Goal: Transaction & Acquisition: Purchase product/service

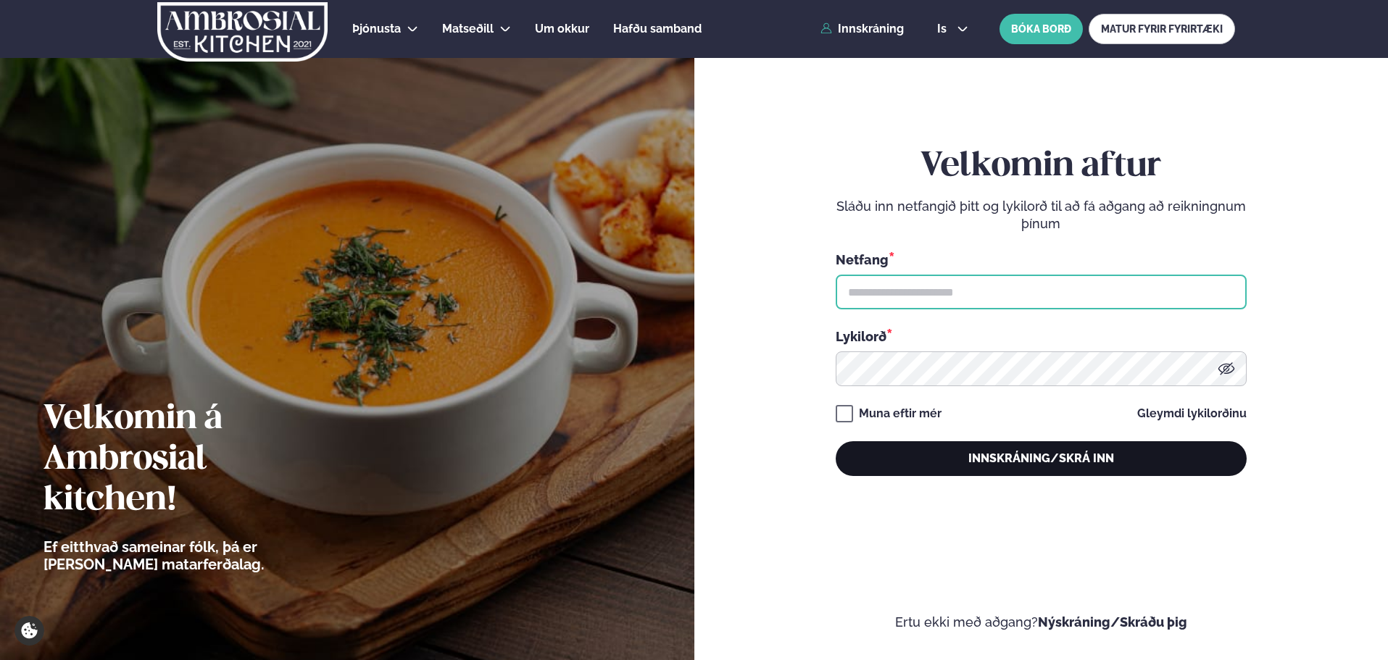
type input "**********"
click at [1013, 473] on button "Innskráning/Skrá inn" at bounding box center [1041, 458] width 411 height 35
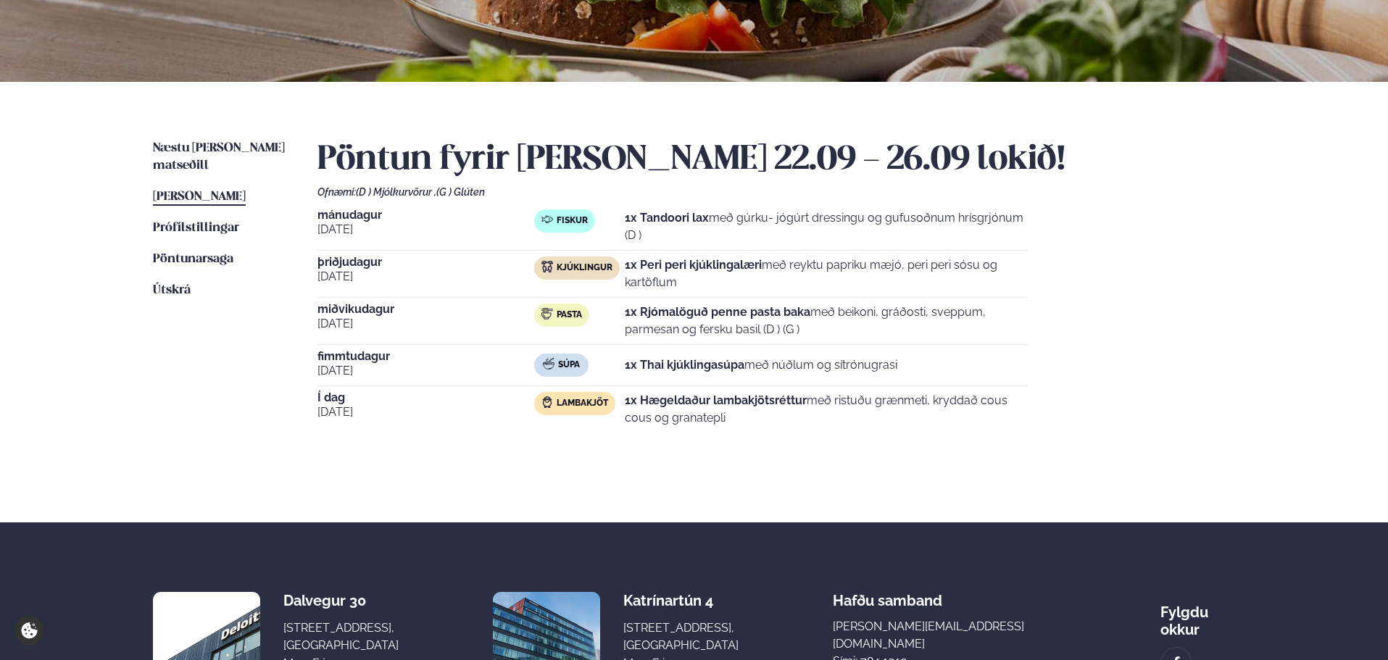
scroll to position [241, 0]
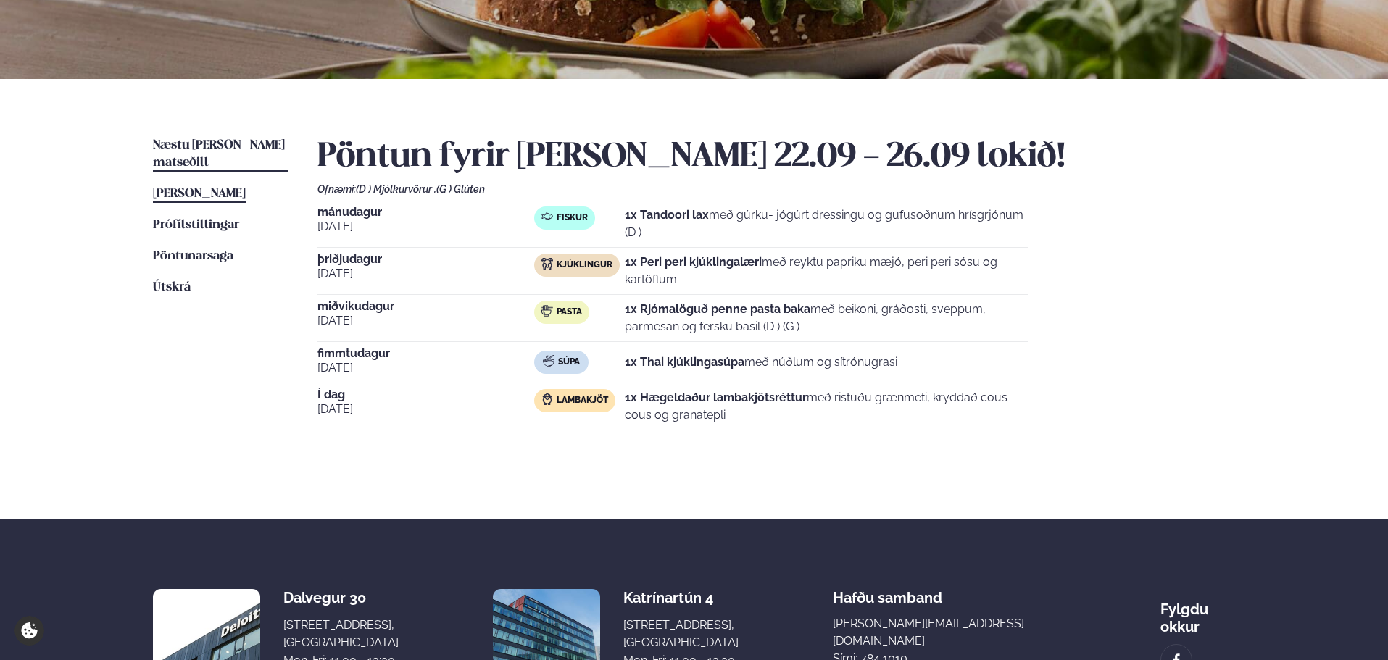
click at [233, 141] on span "Næstu [PERSON_NAME] matseðill" at bounding box center [219, 154] width 132 height 30
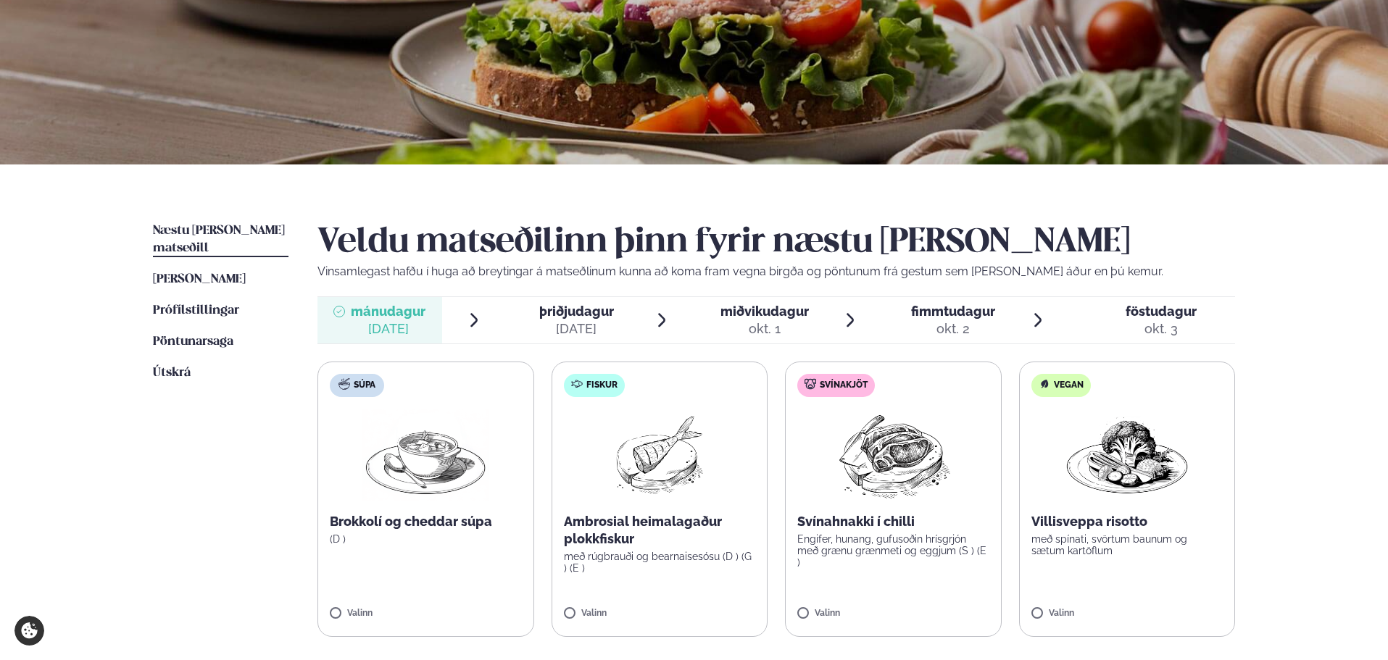
scroll to position [121, 0]
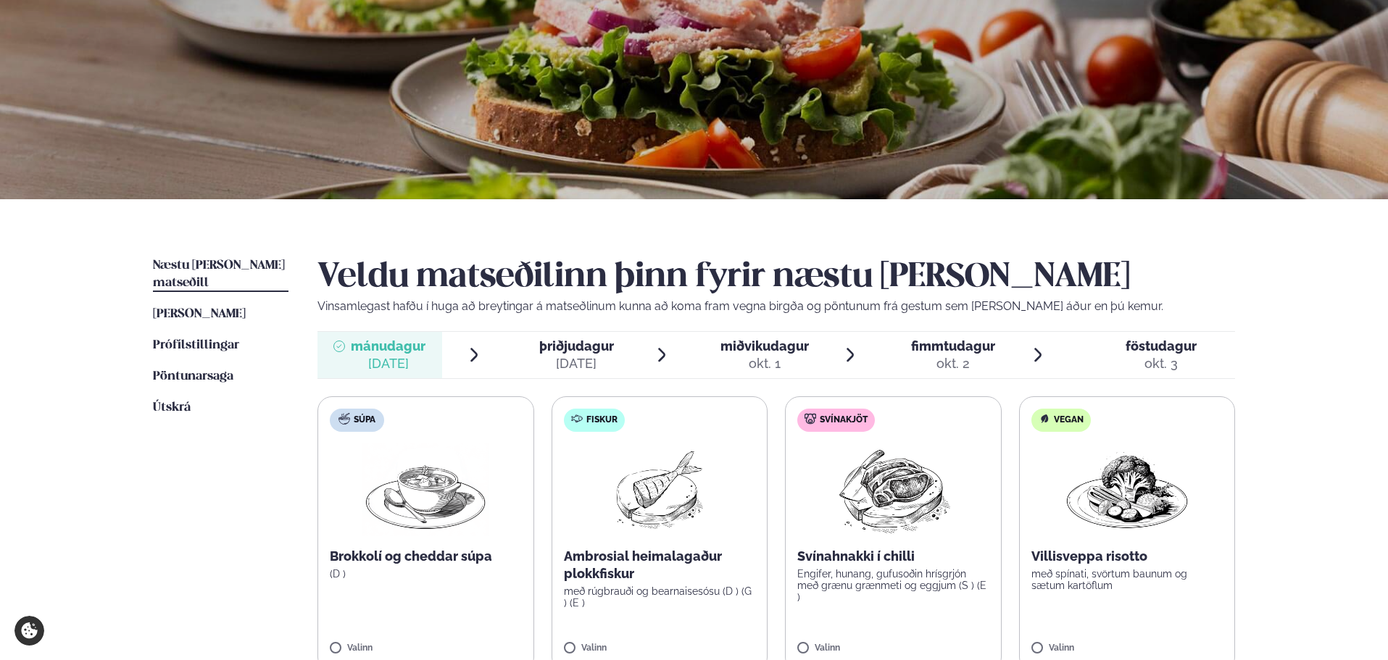
click at [932, 366] on div "okt. 2" at bounding box center [953, 363] width 84 height 17
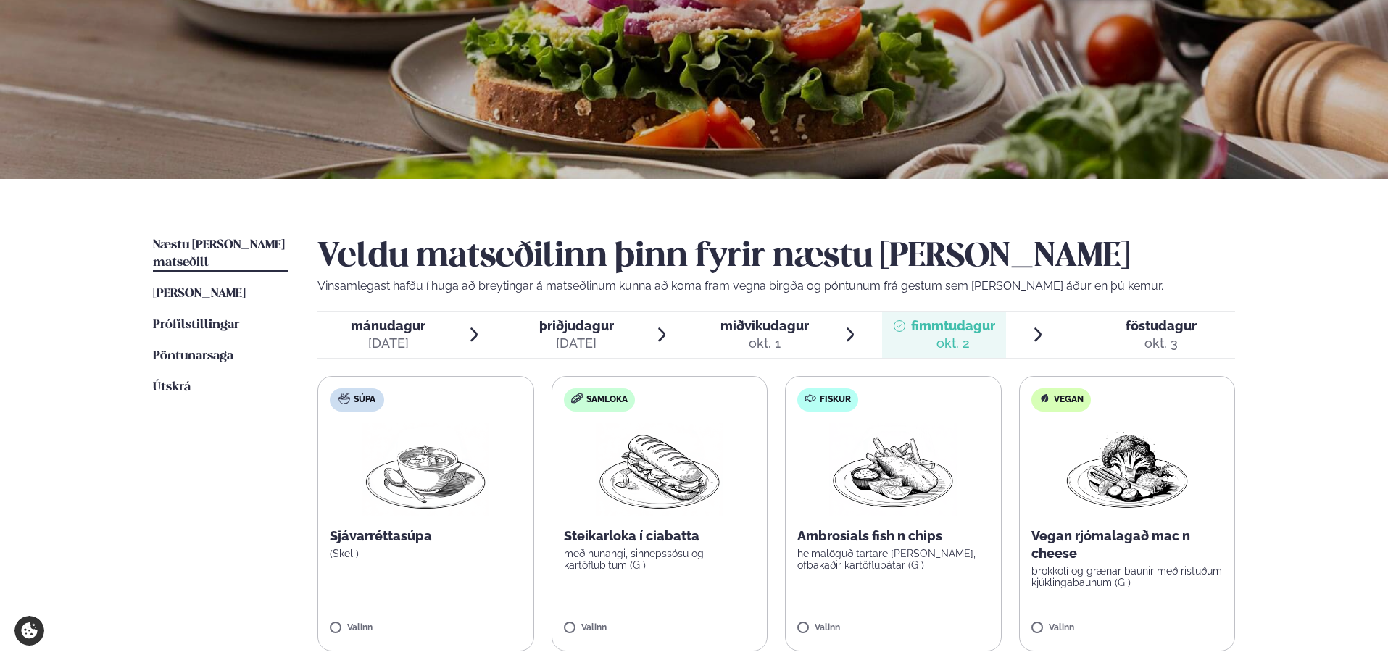
scroll to position [241, 0]
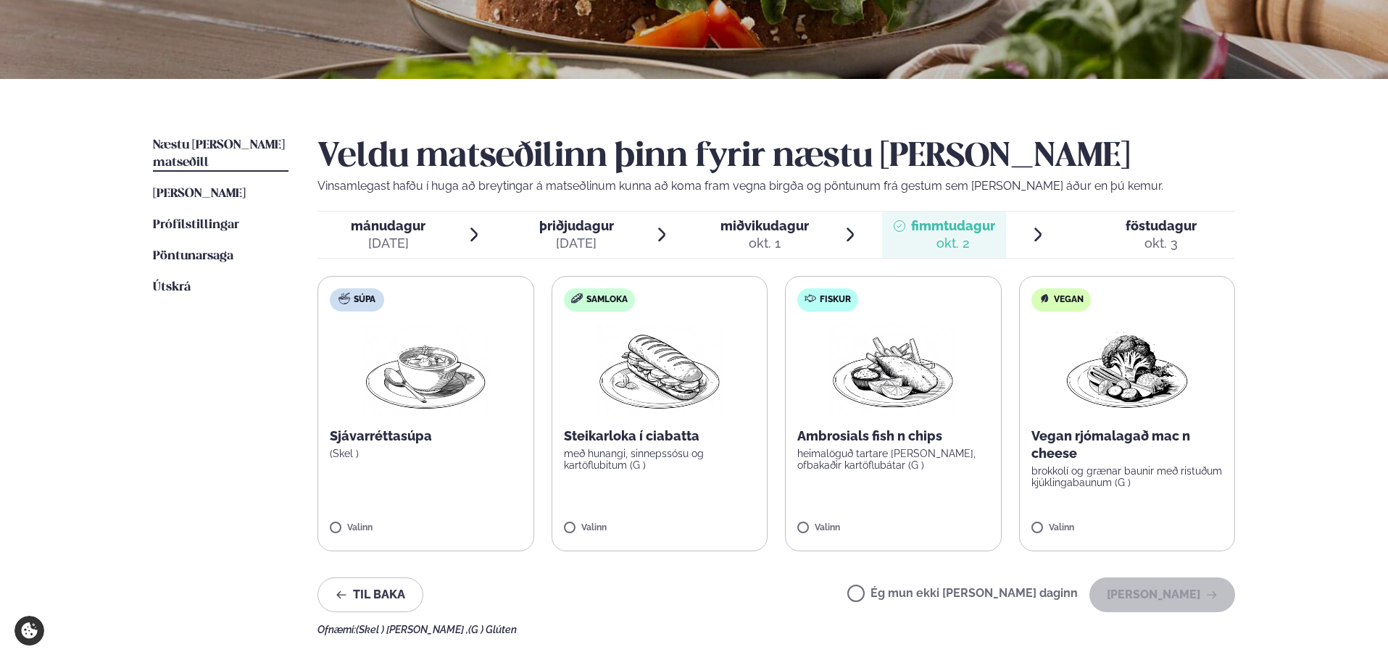
click at [386, 225] on span "mánudagur" at bounding box center [388, 225] width 75 height 15
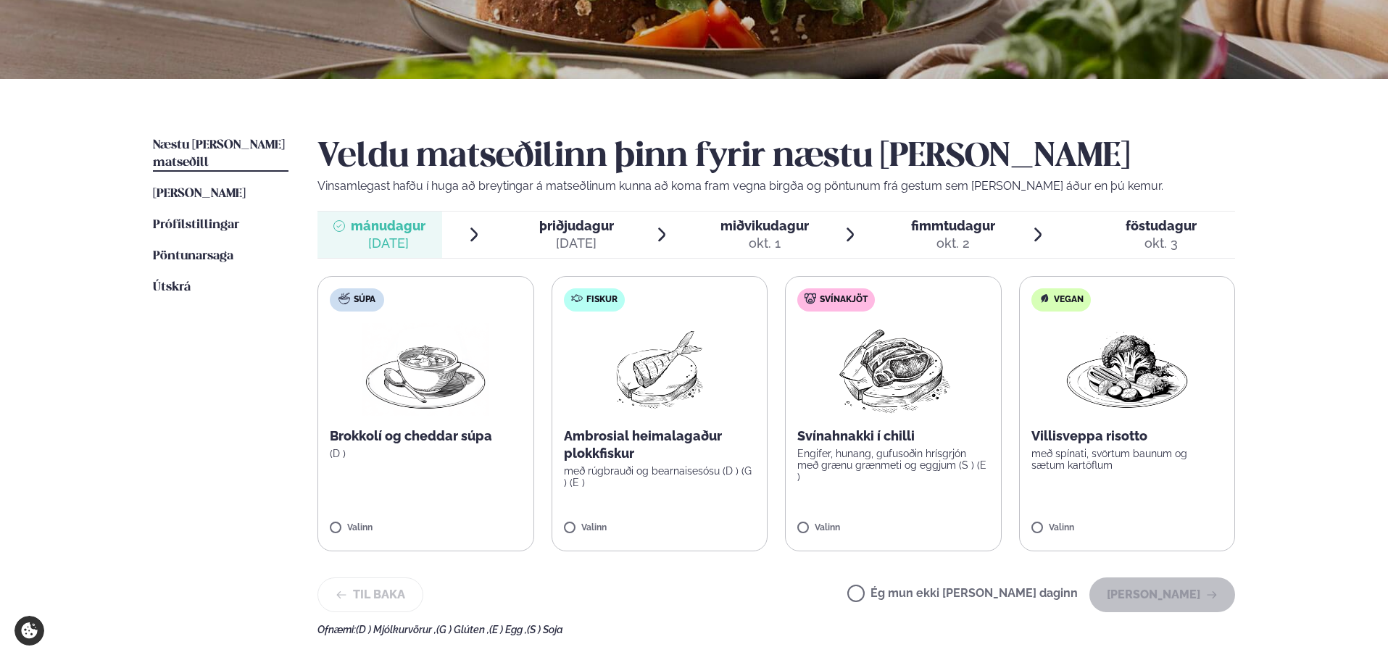
click at [967, 478] on label "Svínakjöt Svínahnakki í chilli Engifer, hunang, gufusoðin hrísgrjón með grænu g…" at bounding box center [893, 413] width 217 height 275
click at [1156, 588] on button "[PERSON_NAME]" at bounding box center [1162, 595] width 146 height 35
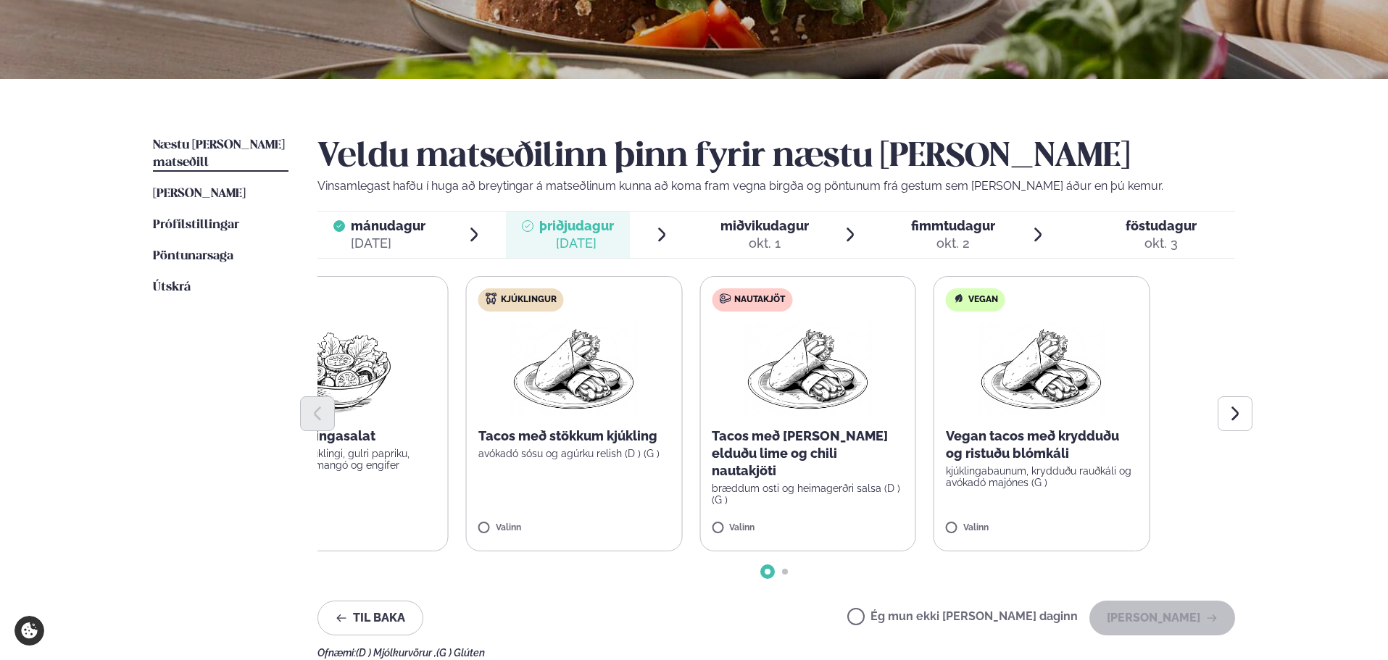
click at [740, 597] on div "Veldu matseðilinn þinn fyrir næstu [PERSON_NAME] Vinsamlegast hafðu í huga að b…" at bounding box center [776, 398] width 918 height 522
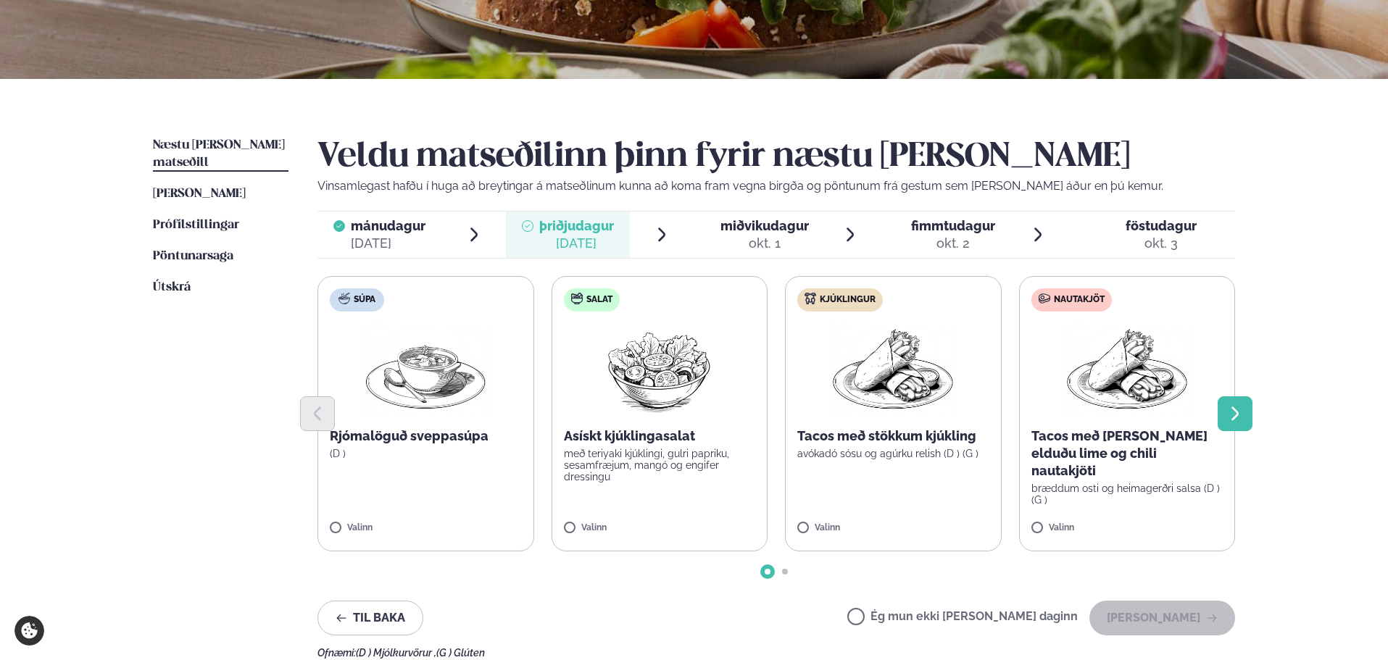
click at [1222, 404] on button "Next slide" at bounding box center [1235, 414] width 35 height 35
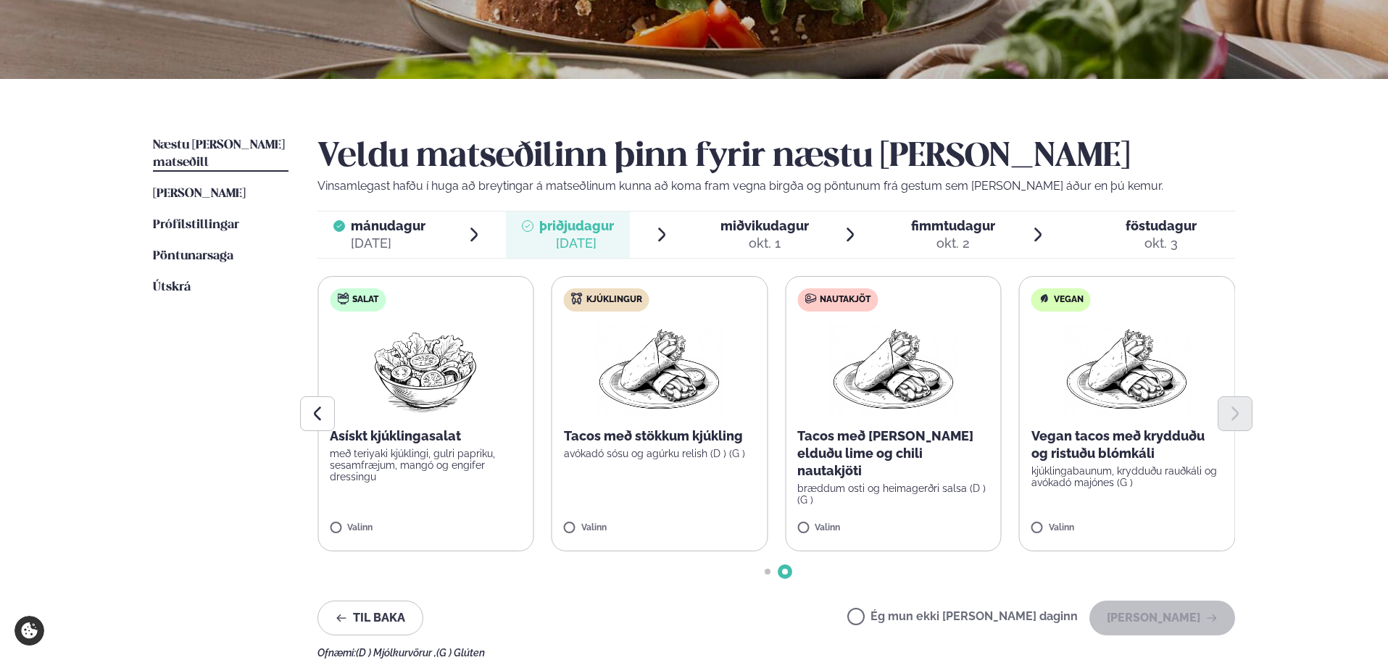
click at [903, 532] on div "Valinn" at bounding box center [893, 529] width 192 height 12
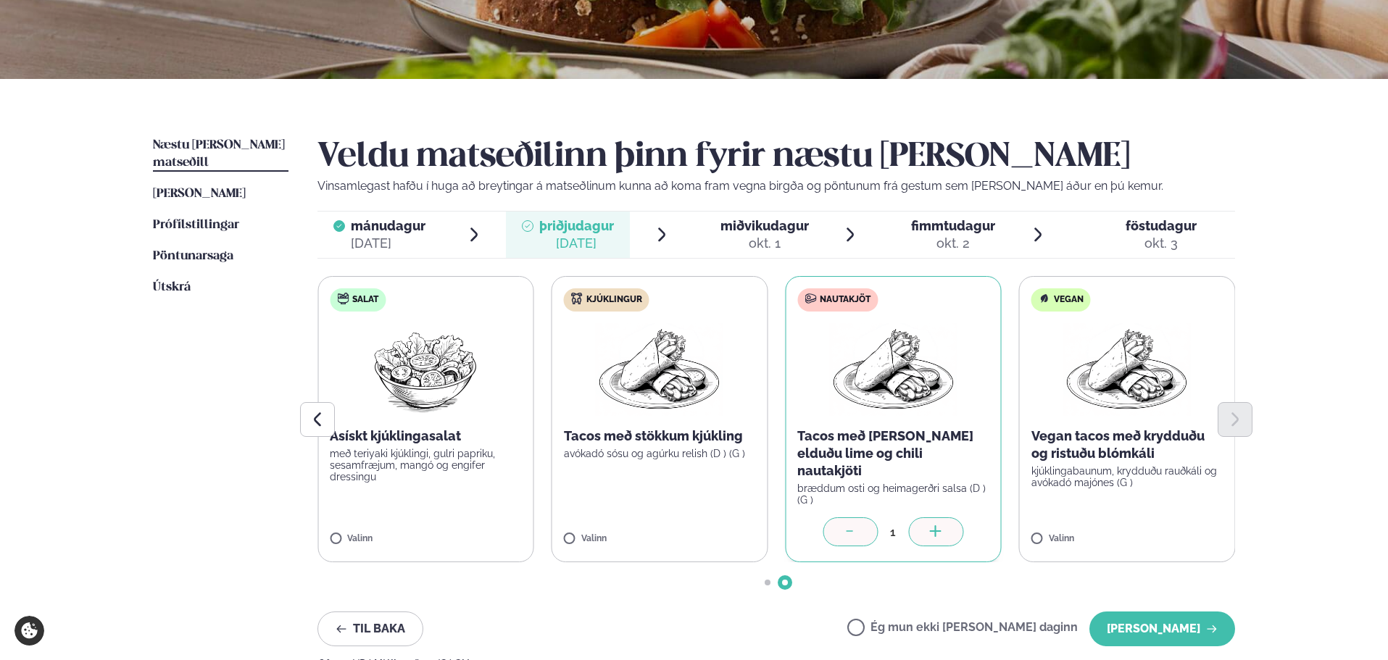
click at [624, 389] on img at bounding box center [660, 369] width 128 height 93
click at [848, 532] on div at bounding box center [850, 532] width 55 height 29
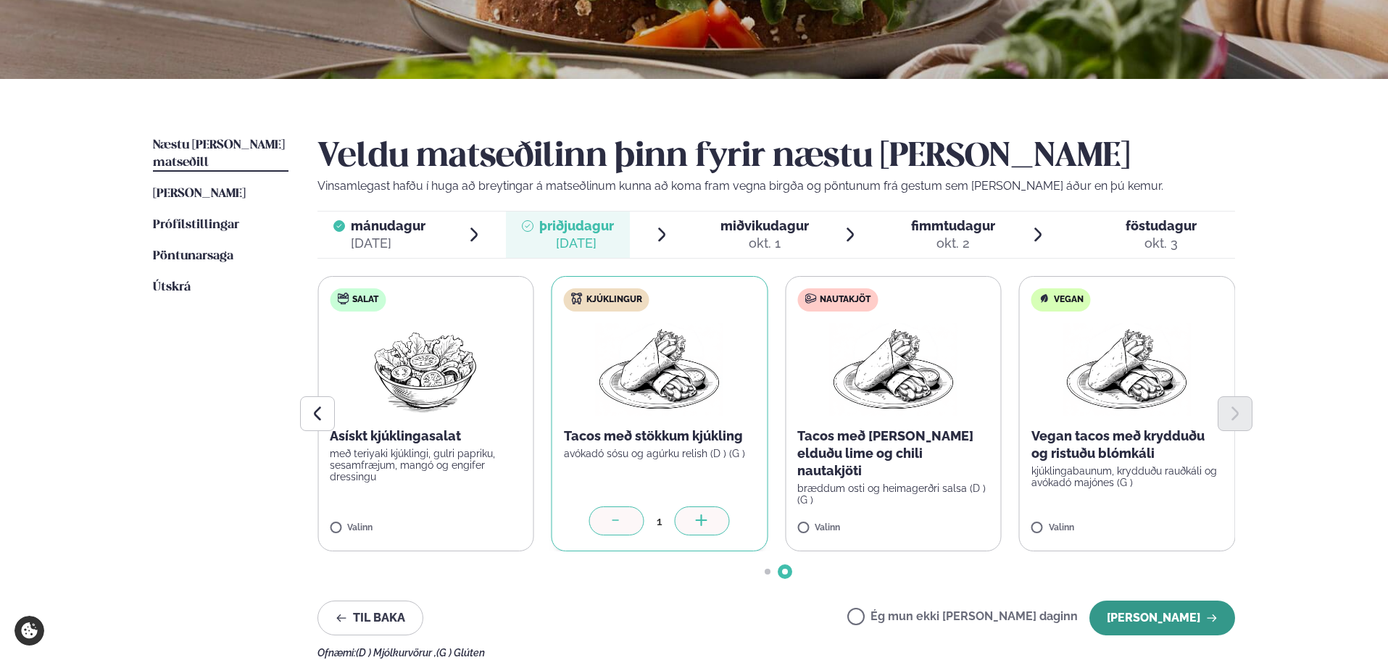
click at [1176, 623] on button "[PERSON_NAME]" at bounding box center [1162, 618] width 146 height 35
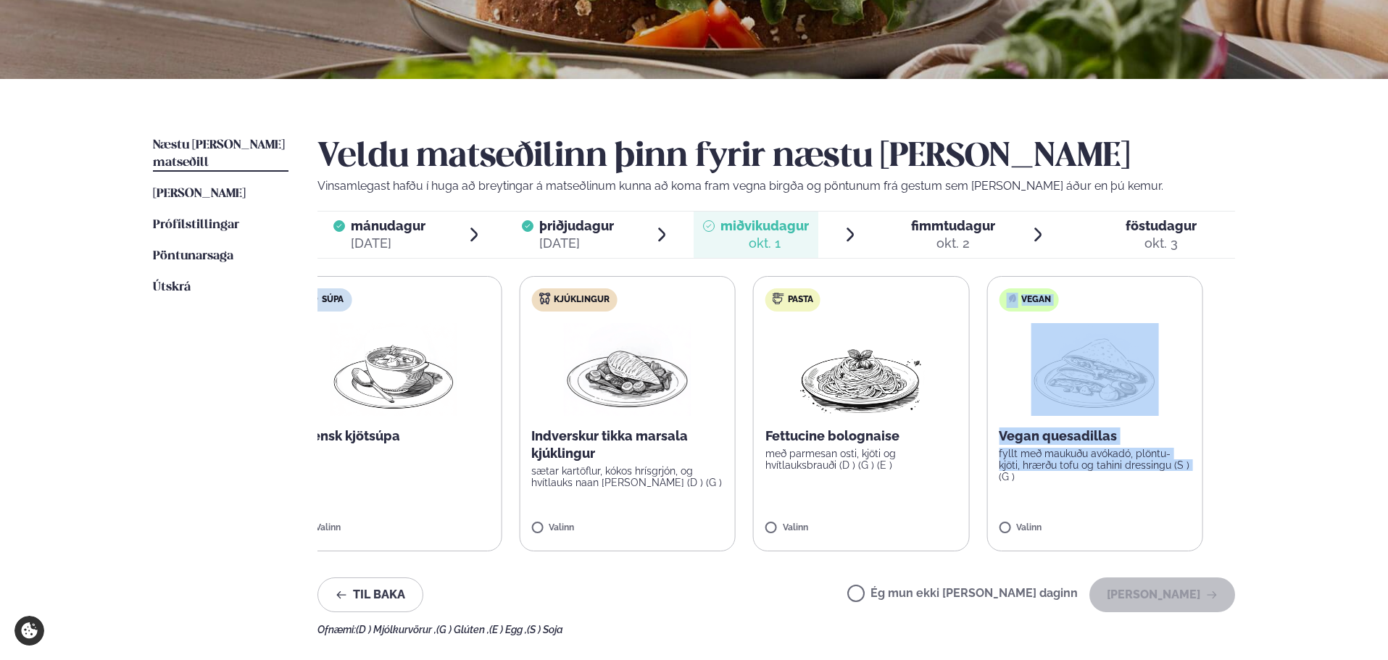
drag, startPoint x: 1028, startPoint y: 504, endPoint x: 955, endPoint y: 523, distance: 74.9
click at [966, 509] on div "Súpa Íslensk kjötsúpa Valinn Kjúklingur Indverskur tikka marsala kjúklingur sæt…" at bounding box center [745, 413] width 918 height 275
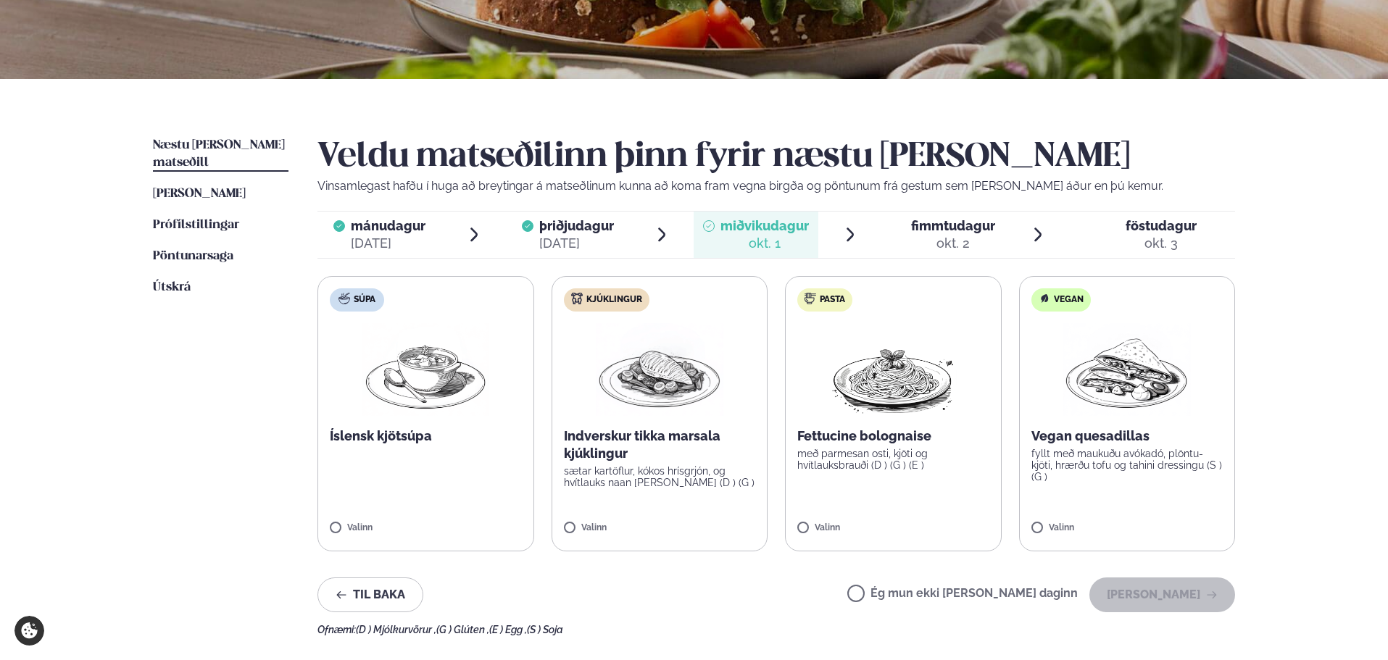
click at [802, 594] on div "Til baka Ég mun ekki [PERSON_NAME] daginn [PERSON_NAME]" at bounding box center [776, 595] width 918 height 35
click at [860, 490] on label "Pasta Fettucine bolognaise með parmesan osti, kjöti og hvítlauksbrauði (D ) (G …" at bounding box center [893, 413] width 217 height 275
click at [1153, 605] on button "[PERSON_NAME]" at bounding box center [1162, 595] width 146 height 35
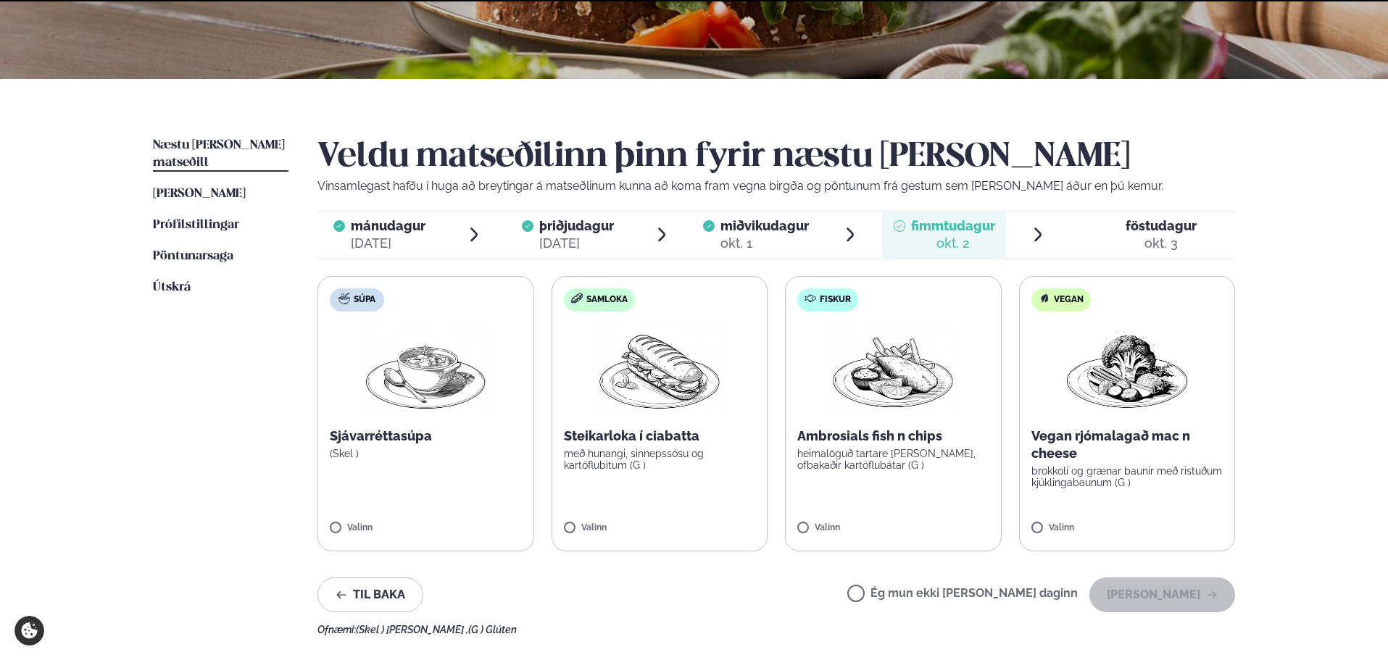
click at [935, 420] on label "Fiskur Ambrosials fish n chips heimalöguð tartare [PERSON_NAME], ofbakaðir kart…" at bounding box center [893, 413] width 217 height 275
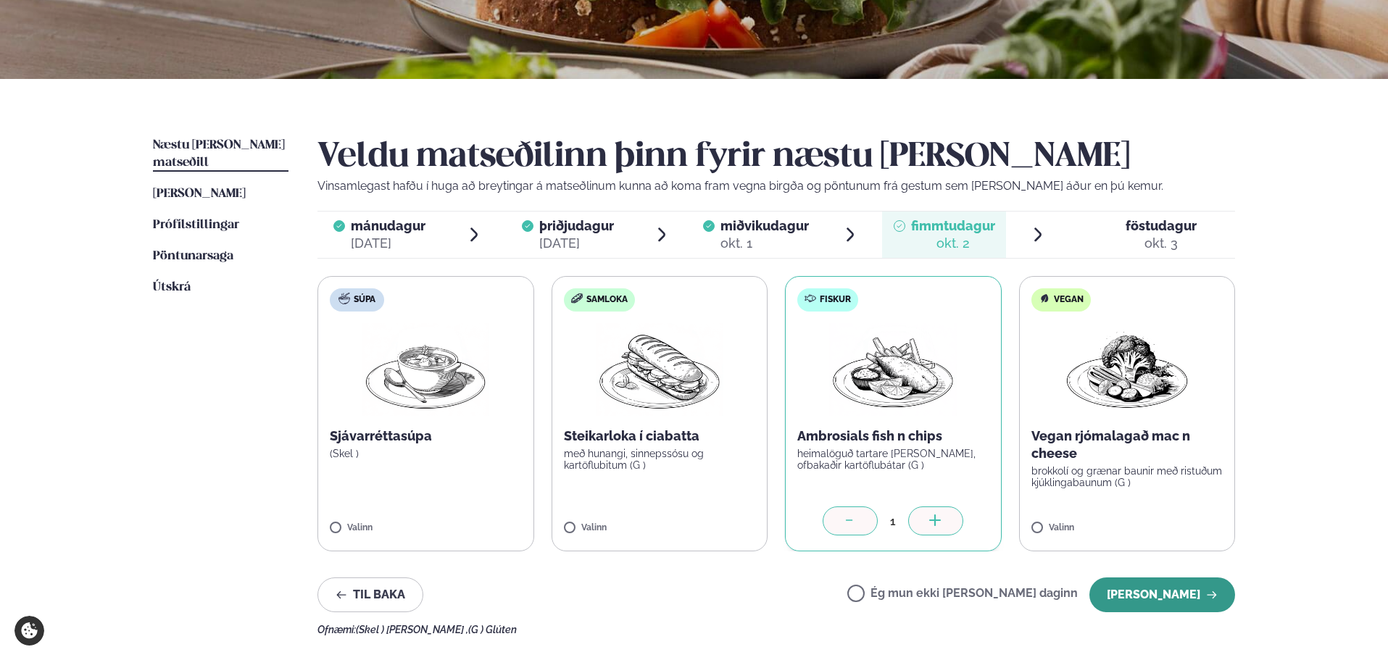
click at [1158, 600] on button "[PERSON_NAME]" at bounding box center [1162, 595] width 146 height 35
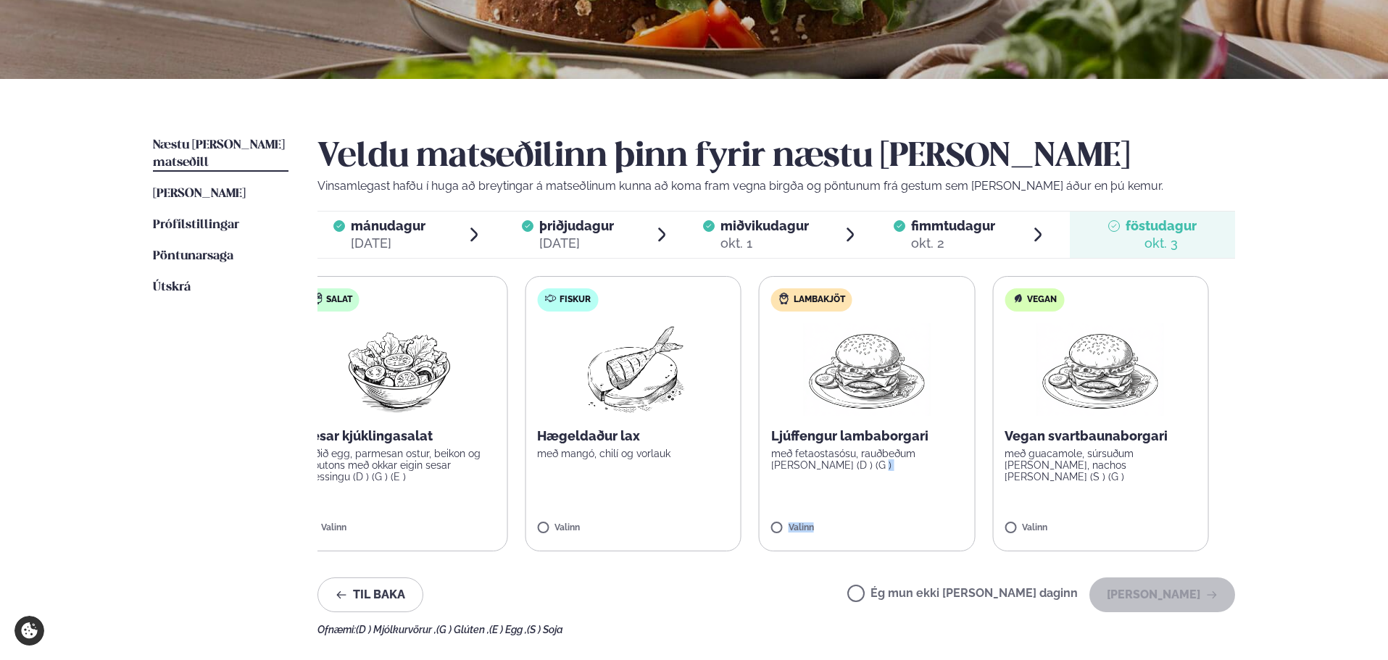
drag, startPoint x: 878, startPoint y: 488, endPoint x: 768, endPoint y: 517, distance: 113.9
click at [774, 512] on label "Lambakjöt Ljúffengur lambaborgari með fetaostasósu, rauðbeðum [PERSON_NAME] (D …" at bounding box center [867, 413] width 217 height 275
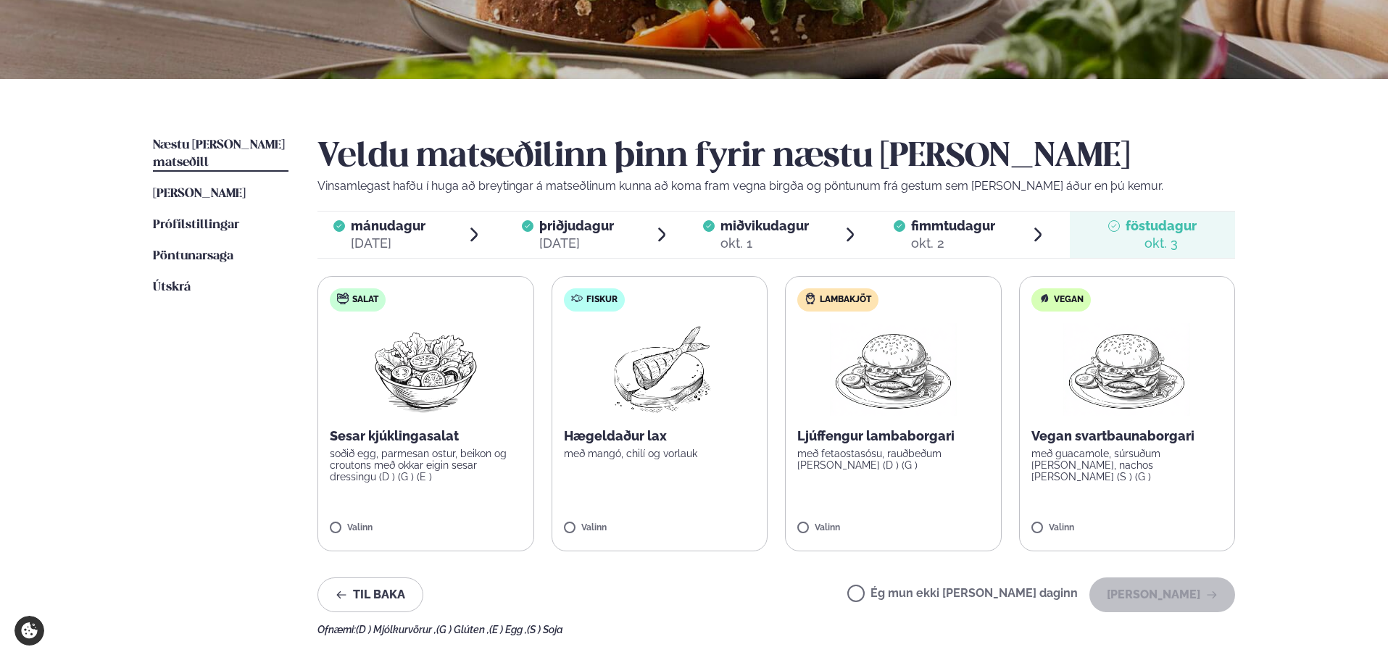
click at [598, 581] on div "Til baka Ég mun ekki [PERSON_NAME] daginn [PERSON_NAME]" at bounding box center [776, 595] width 918 height 35
click at [687, 465] on label "Fiskur Hægeldaður lax með mangó, chilí og [PERSON_NAME]" at bounding box center [660, 413] width 217 height 275
click at [1178, 599] on button "[PERSON_NAME]" at bounding box center [1162, 595] width 146 height 35
